Goal: Task Accomplishment & Management: Complete application form

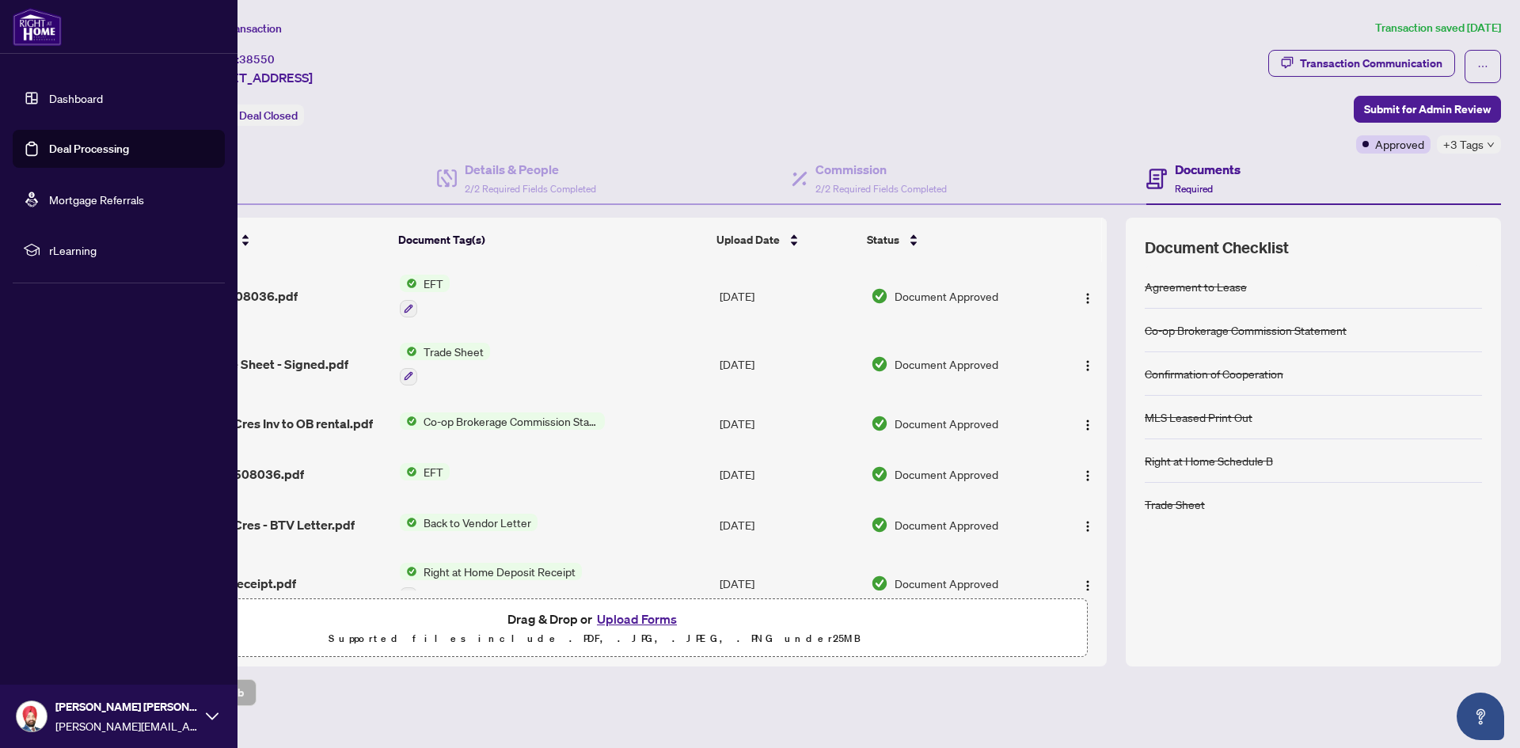
click at [50, 99] on link "Dashboard" at bounding box center [76, 98] width 54 height 14
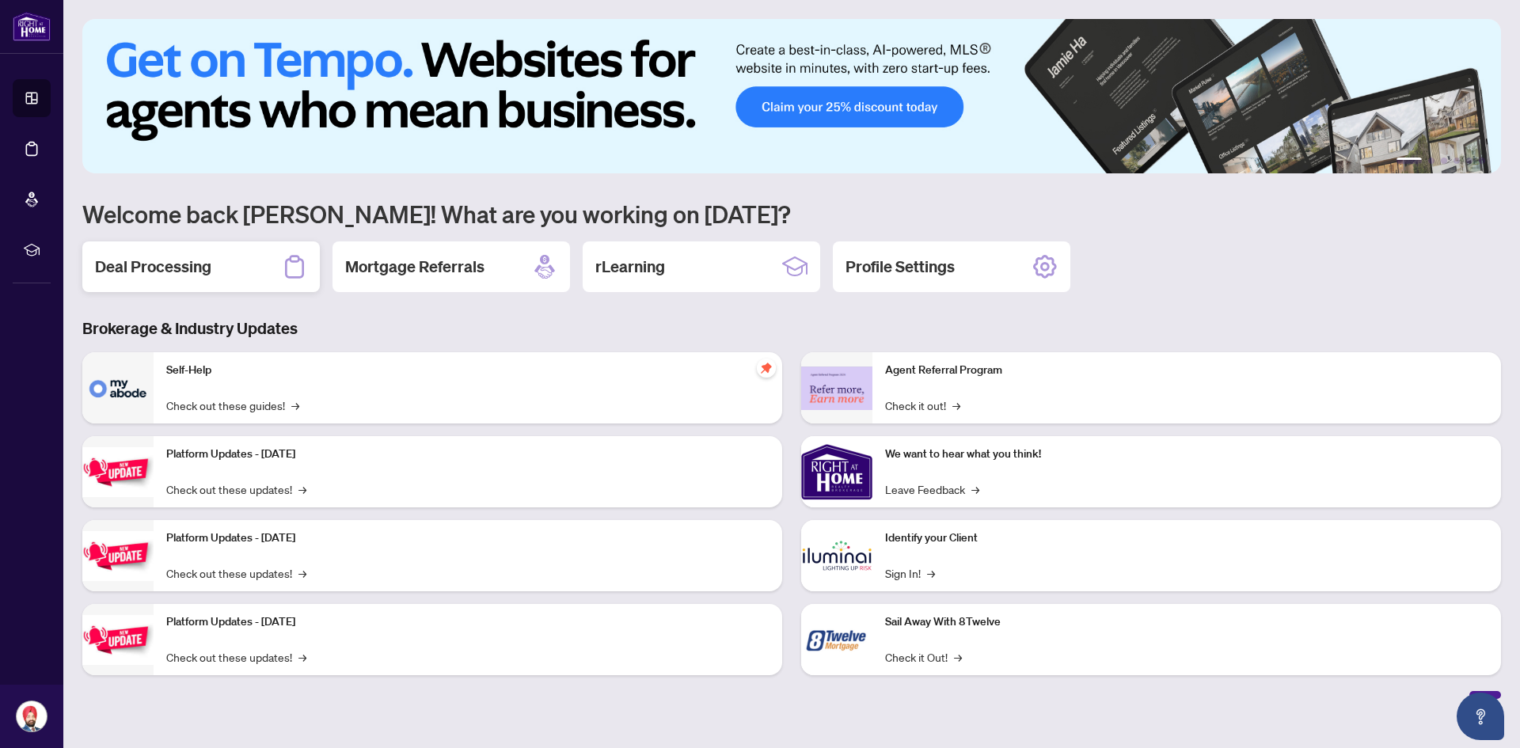
click at [203, 259] on h2 "Deal Processing" at bounding box center [153, 267] width 116 height 22
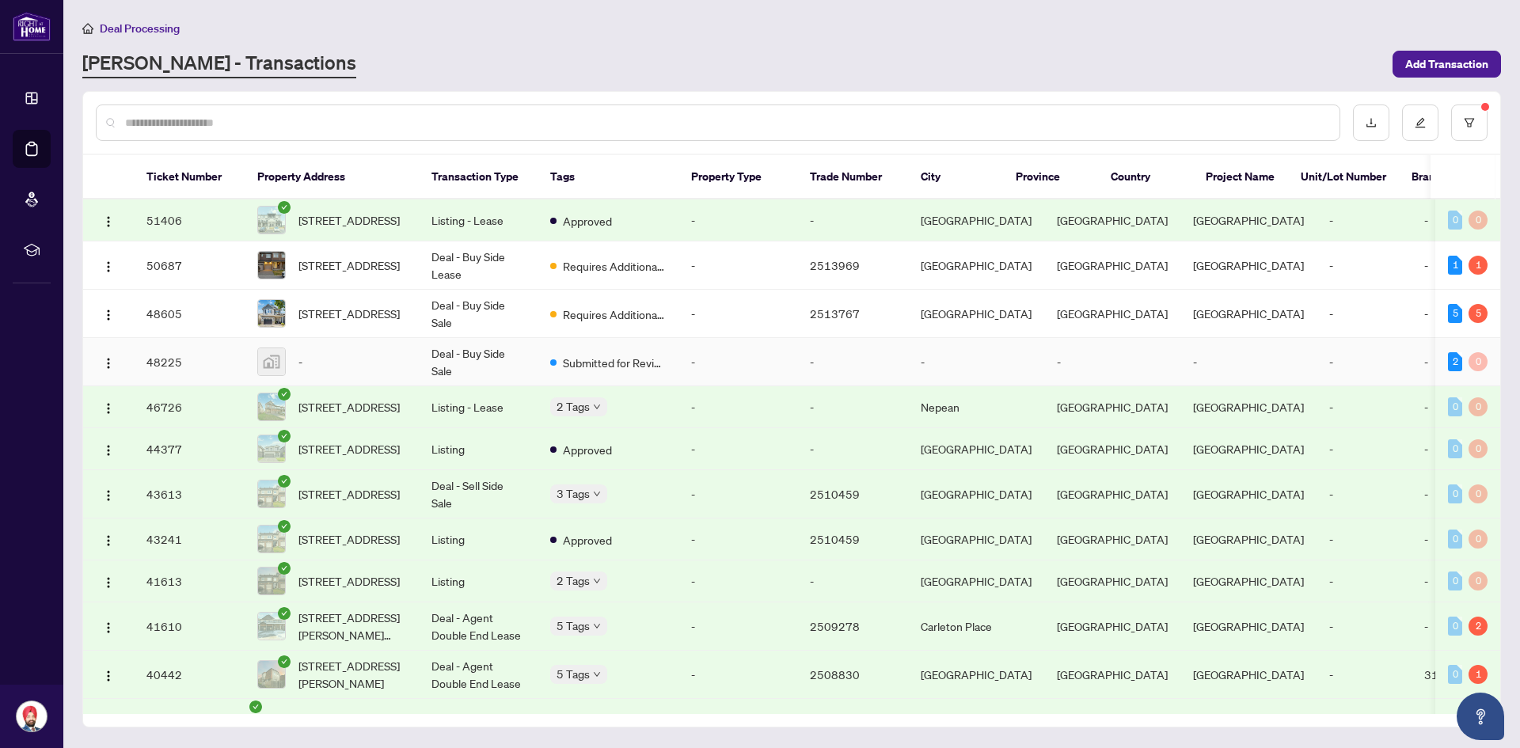
click at [603, 378] on td "Submitted for Review" at bounding box center [608, 362] width 141 height 48
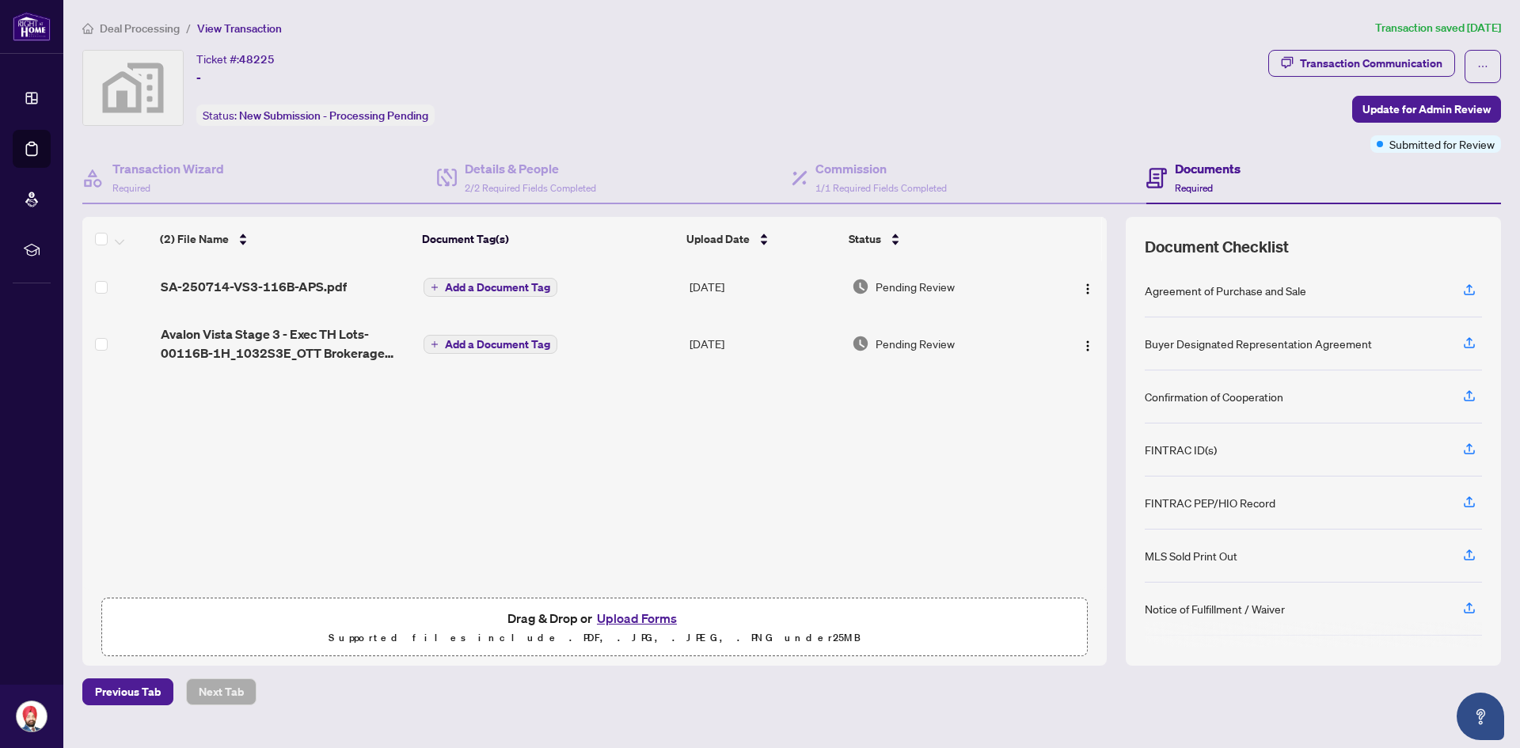
click at [627, 612] on button "Upload Forms" at bounding box center [636, 618] width 89 height 21
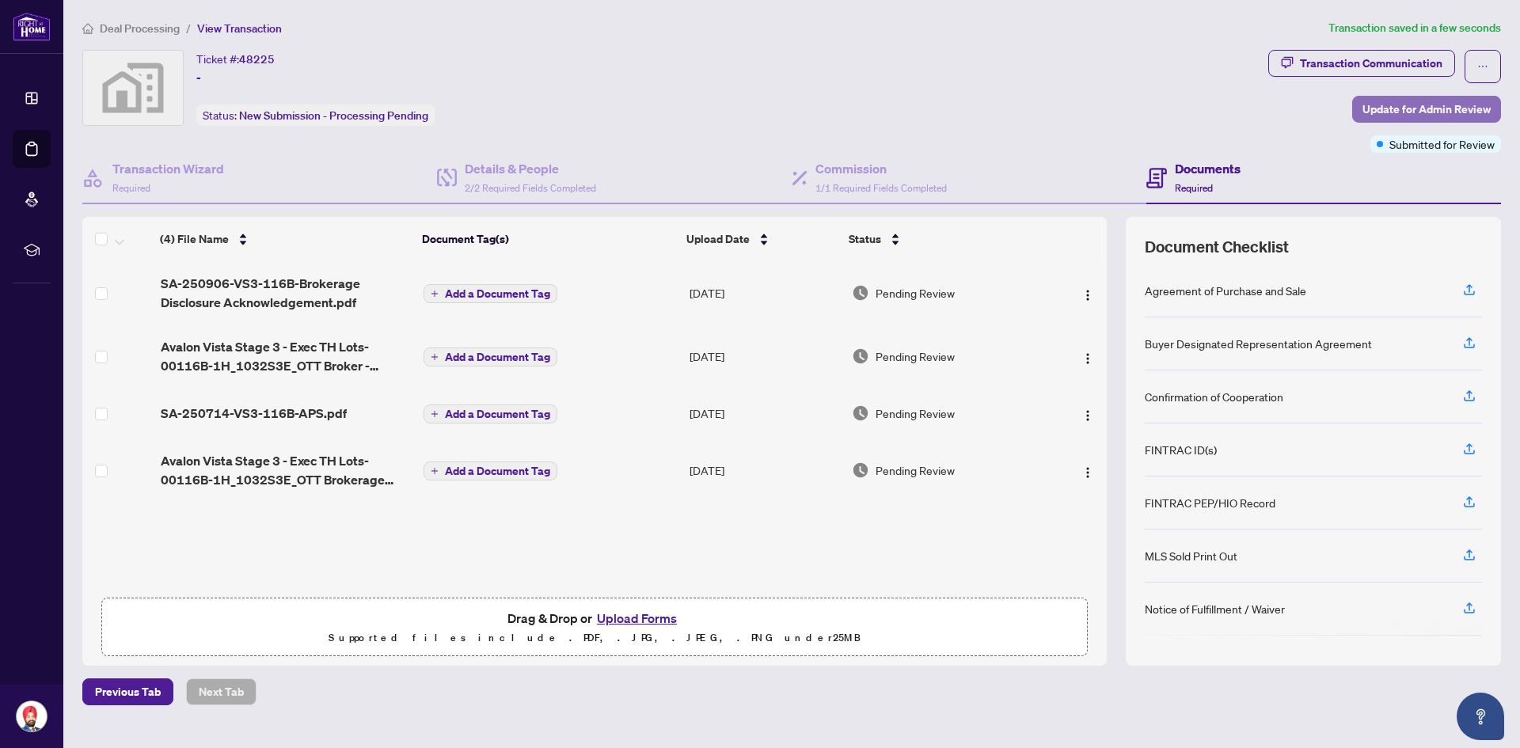
click at [1432, 108] on span "Update for Admin Review" at bounding box center [1426, 109] width 128 height 25
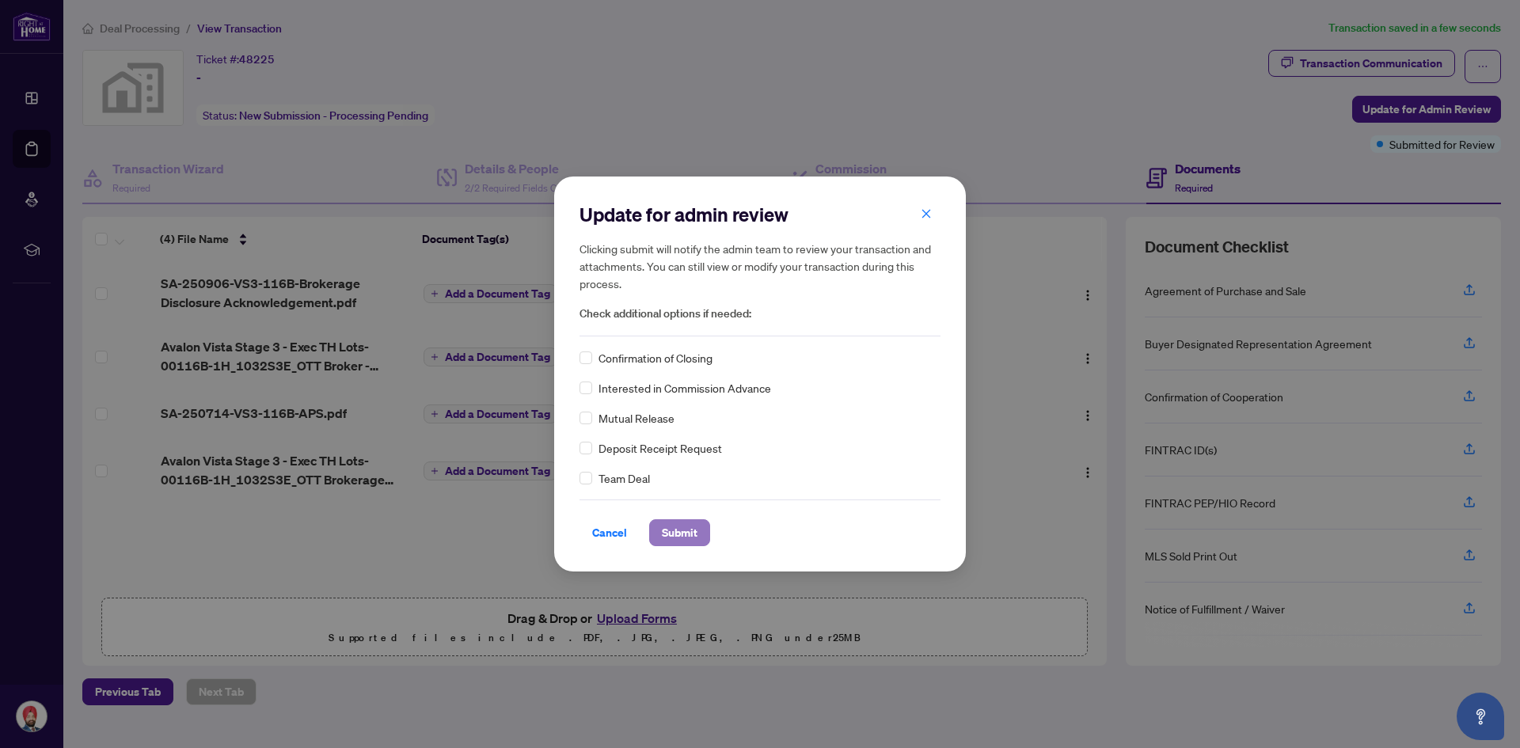
click at [680, 534] on span "Submit" at bounding box center [680, 532] width 36 height 25
